Goal: Find specific page/section: Find specific page/section

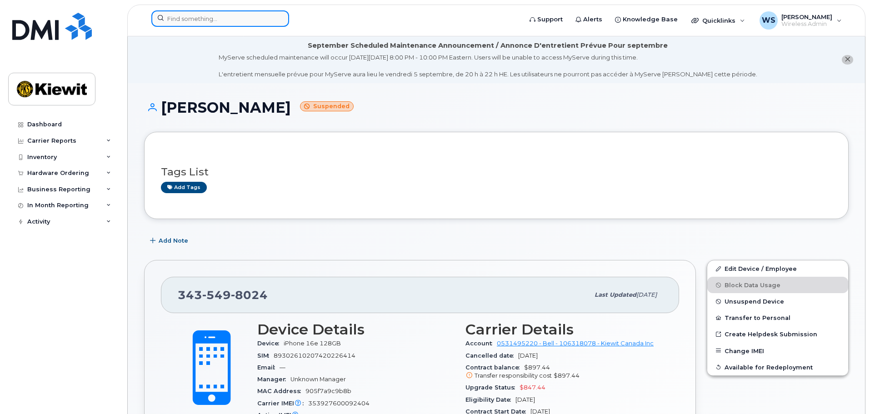
click at [193, 15] on input at bounding box center [220, 18] width 138 height 16
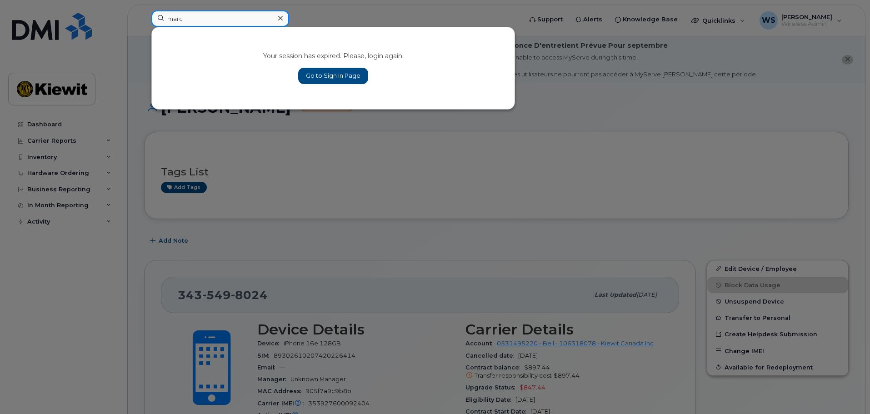
type input "marc"
drag, startPoint x: 613, startPoint y: 126, endPoint x: 549, endPoint y: 109, distance: 66.2
click at [611, 126] on div at bounding box center [435, 207] width 870 height 414
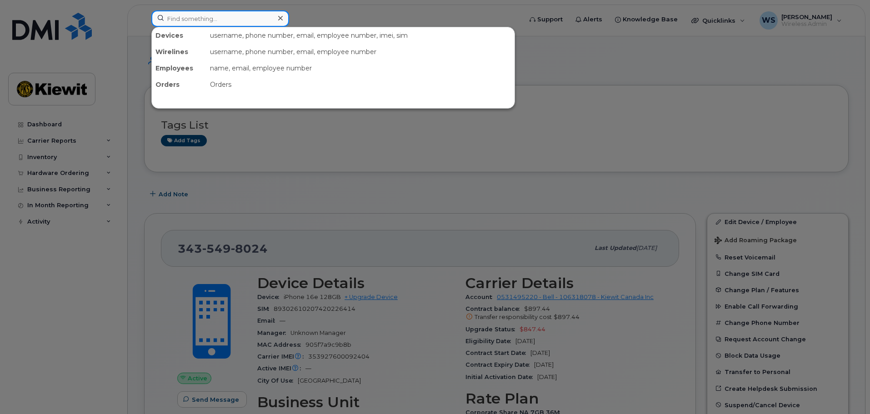
click at [235, 23] on input at bounding box center [220, 18] width 138 height 16
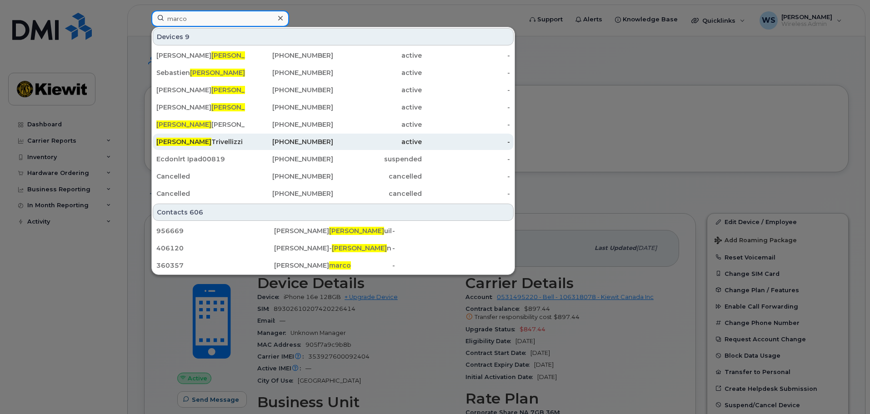
type input "marco"
click at [210, 138] on div "[PERSON_NAME]" at bounding box center [200, 141] width 89 height 9
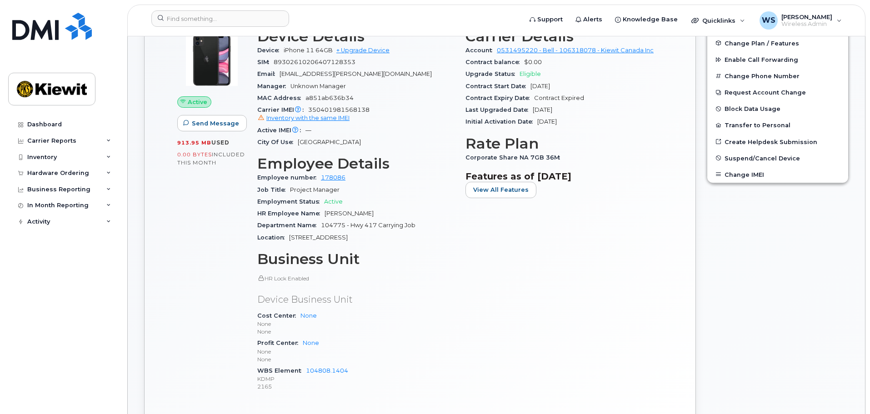
scroll to position [273, 0]
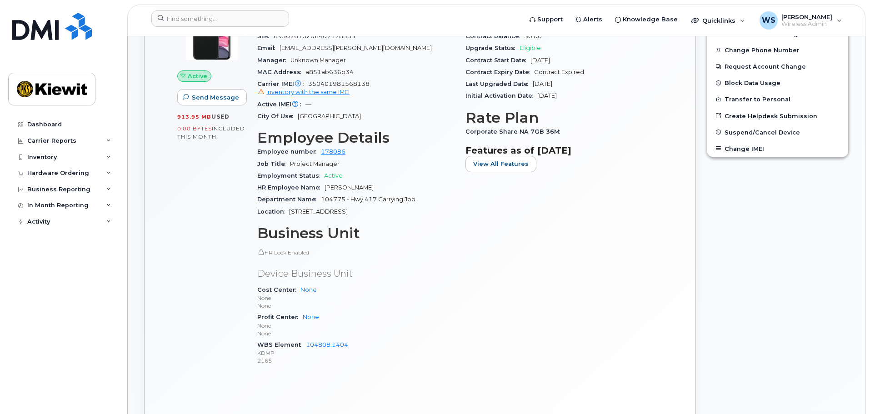
click at [541, 337] on div "Carrier Details Account 0531495220 - Bell - 106318078 - Kiewit Canada Inc Contr…" at bounding box center [564, 188] width 208 height 383
